Goal: Task Accomplishment & Management: Manage account settings

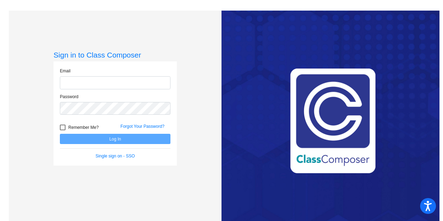
type input "[EMAIL_ADDRESS][DOMAIN_NAME]"
click at [112, 141] on button "Log In" at bounding box center [115, 139] width 111 height 10
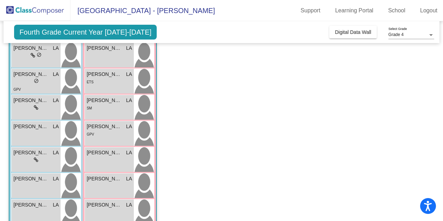
scroll to position [35, 0]
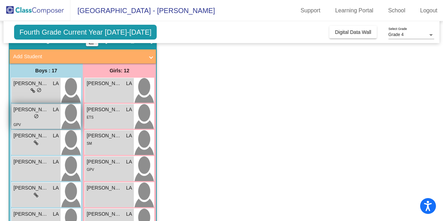
click at [32, 115] on div "lock do_not_disturb_alt" at bounding box center [35, 116] width 45 height 7
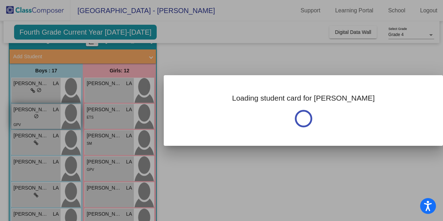
click at [32, 115] on div at bounding box center [221, 110] width 443 height 221
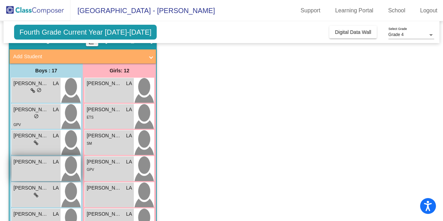
scroll to position [70, 0]
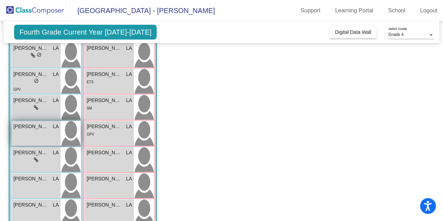
click at [38, 129] on span "[PERSON_NAME]" at bounding box center [30, 126] width 35 height 7
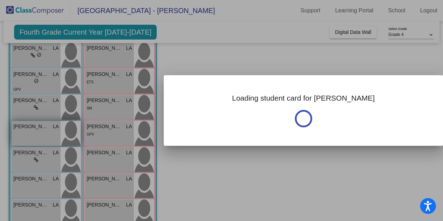
click at [38, 129] on div at bounding box center [221, 110] width 443 height 221
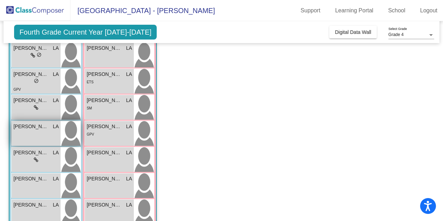
click at [38, 129] on span "[PERSON_NAME]" at bounding box center [30, 126] width 35 height 7
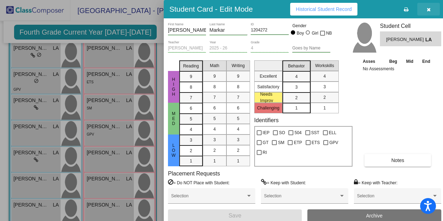
click at [428, 7] on icon "button" at bounding box center [429, 9] width 4 height 5
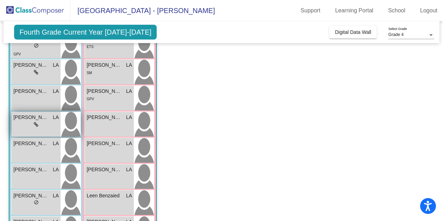
scroll to position [141, 0]
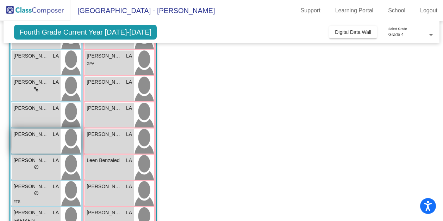
click at [31, 135] on span "[PERSON_NAME]" at bounding box center [30, 133] width 35 height 7
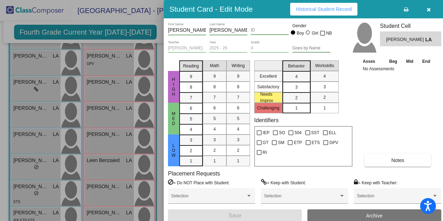
click at [429, 8] on icon "button" at bounding box center [429, 9] width 4 height 5
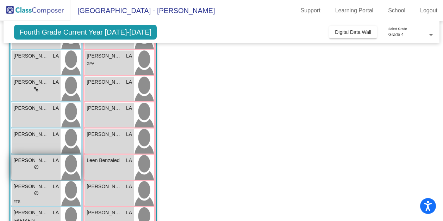
click at [35, 160] on span "[PERSON_NAME]" at bounding box center [30, 159] width 35 height 7
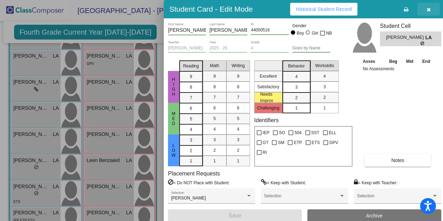
click at [430, 8] on icon "button" at bounding box center [429, 9] width 4 height 5
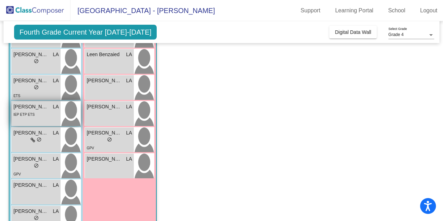
scroll to position [282, 0]
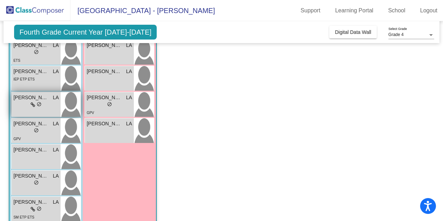
click at [31, 96] on span "[PERSON_NAME]" at bounding box center [30, 97] width 35 height 7
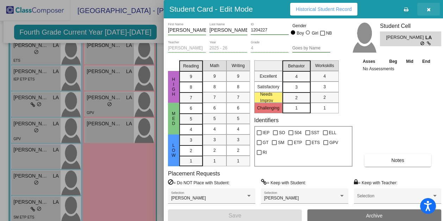
click at [425, 7] on button "button" at bounding box center [429, 9] width 23 height 13
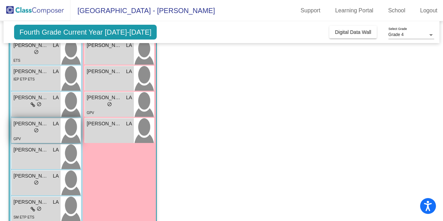
scroll to position [317, 0]
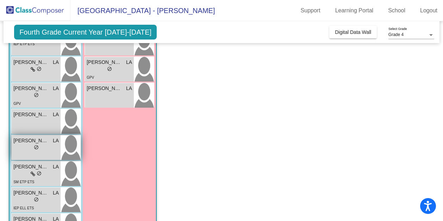
click at [28, 140] on span "[PERSON_NAME]" at bounding box center [30, 140] width 35 height 7
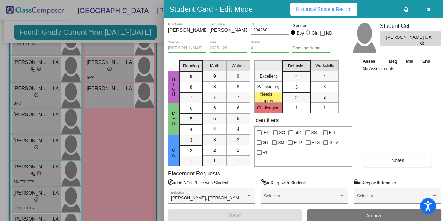
click at [431, 11] on icon "button" at bounding box center [429, 9] width 4 height 5
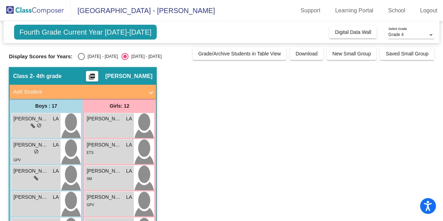
scroll to position [35, 0]
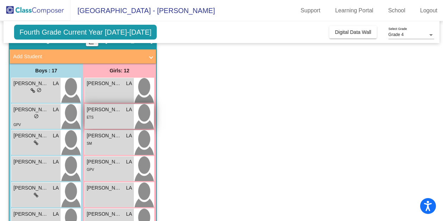
click at [100, 113] on div "ETS" at bounding box center [109, 116] width 45 height 7
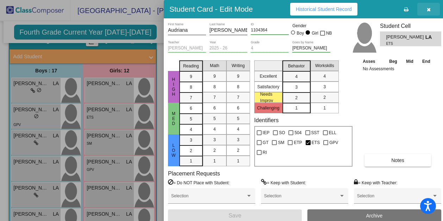
click at [429, 8] on icon "button" at bounding box center [429, 9] width 4 height 5
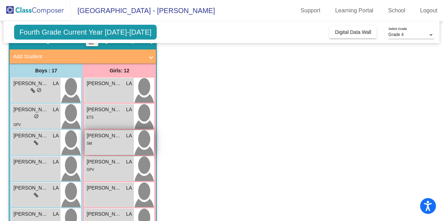
click at [103, 137] on span "[PERSON_NAME]" at bounding box center [104, 135] width 35 height 7
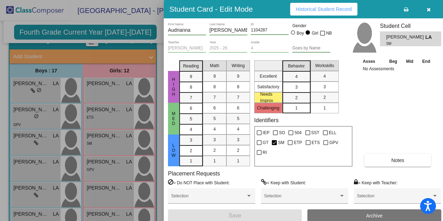
click at [426, 9] on button "button" at bounding box center [429, 9] width 23 height 13
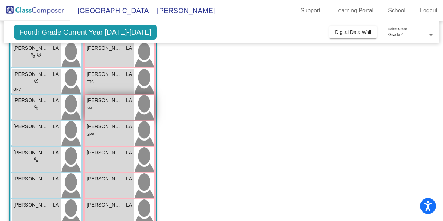
scroll to position [106, 0]
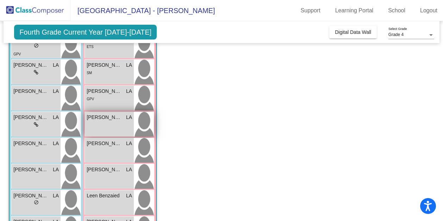
click at [113, 117] on span "[PERSON_NAME]" at bounding box center [104, 116] width 35 height 7
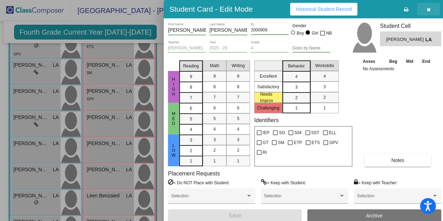
click at [430, 10] on icon "button" at bounding box center [429, 9] width 4 height 5
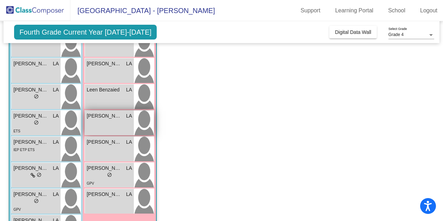
scroll to position [247, 0]
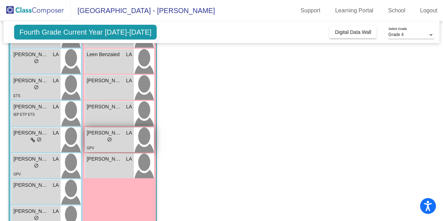
click at [109, 134] on span "[PERSON_NAME]" at bounding box center [104, 132] width 35 height 7
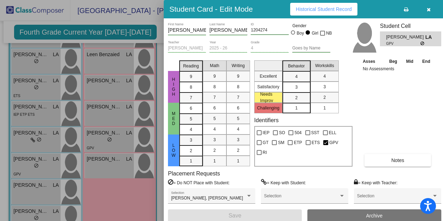
click at [430, 8] on icon "button" at bounding box center [429, 9] width 4 height 5
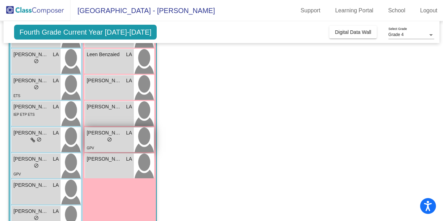
click at [111, 138] on span "do_not_disturb_alt" at bounding box center [109, 139] width 5 height 5
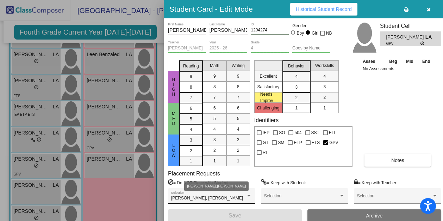
click at [252, 197] on div at bounding box center [249, 195] width 6 height 5
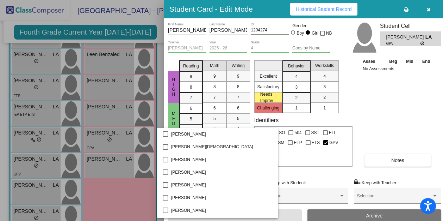
scroll to position [266, 0]
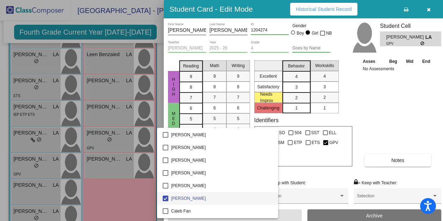
click at [388, 113] on div at bounding box center [221, 110] width 443 height 221
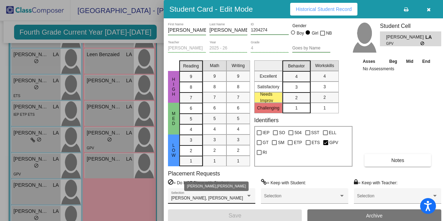
click at [252, 194] on div at bounding box center [249, 195] width 6 height 5
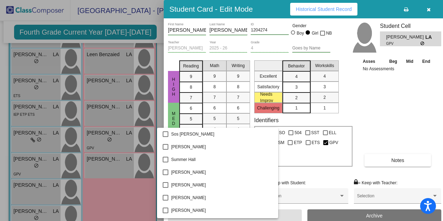
scroll to position [1369, 0]
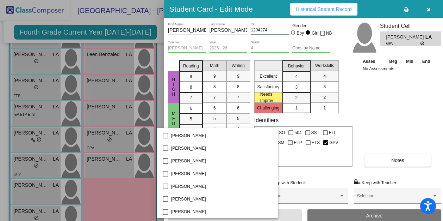
click at [385, 123] on div at bounding box center [221, 110] width 443 height 221
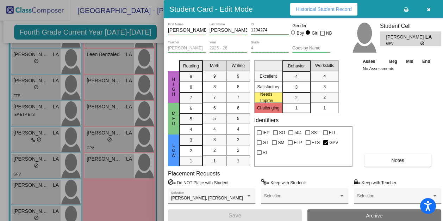
click at [431, 10] on button "button" at bounding box center [429, 9] width 23 height 13
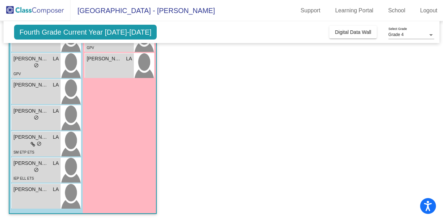
scroll to position [0, 0]
